Goal: Task Accomplishment & Management: Manage account settings

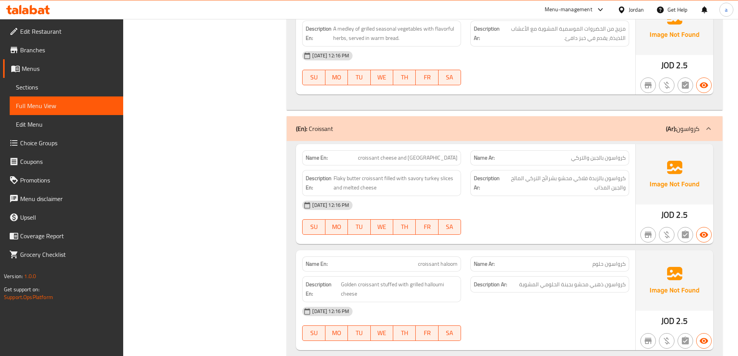
scroll to position [7698, 0]
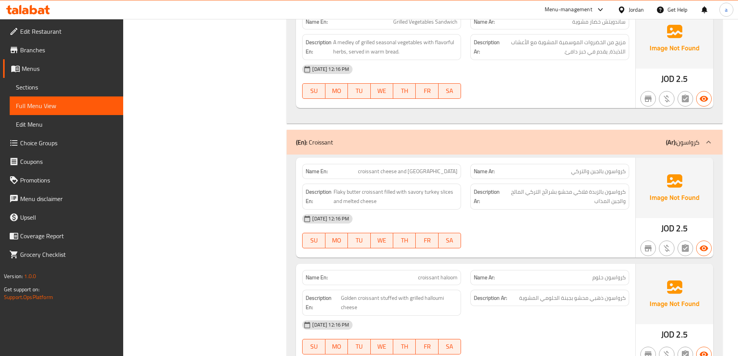
click at [631, 4] on div "Jordan" at bounding box center [630, 9] width 39 height 19
click at [621, 9] on icon at bounding box center [622, 10] width 8 height 8
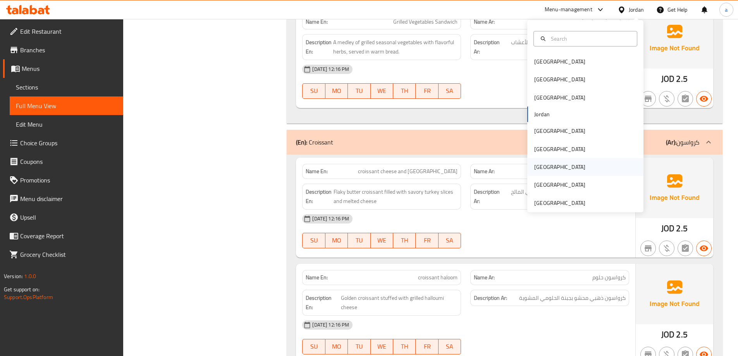
click at [552, 172] on div "[GEOGRAPHIC_DATA]" at bounding box center [585, 167] width 116 height 18
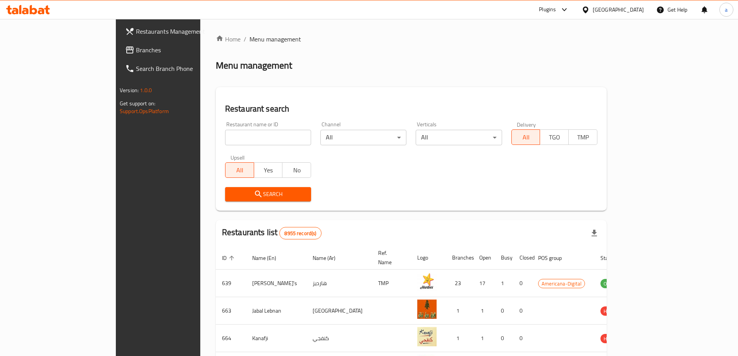
click at [136, 51] on span "Branches" at bounding box center [184, 49] width 97 height 9
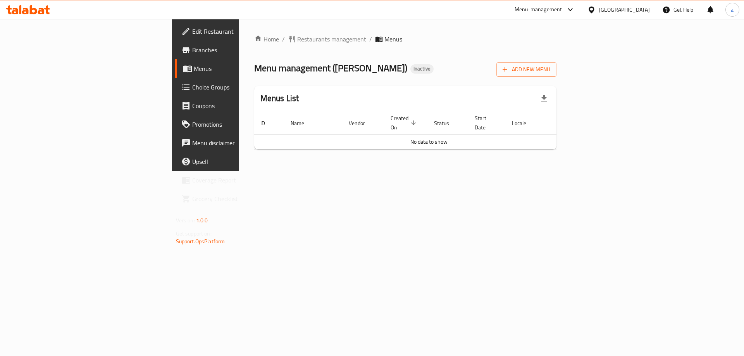
click at [192, 31] on span "Edit Restaurant" at bounding box center [241, 31] width 98 height 9
